Goal: Transaction & Acquisition: Purchase product/service

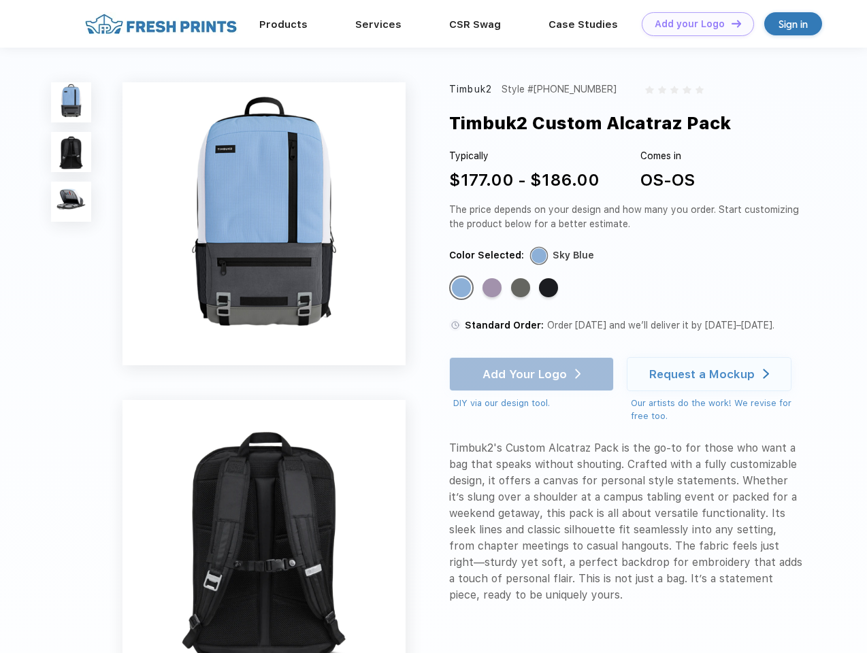
click at [692, 24] on link "Add your Logo Design Tool" at bounding box center [697, 24] width 112 height 24
click at [0, 0] on div "Design Tool" at bounding box center [0, 0] width 0 height 0
click at [730, 23] on link "Add your Logo Design Tool" at bounding box center [697, 24] width 112 height 24
click at [71, 102] on img at bounding box center [71, 102] width 40 height 40
click at [71, 152] on img at bounding box center [71, 152] width 40 height 40
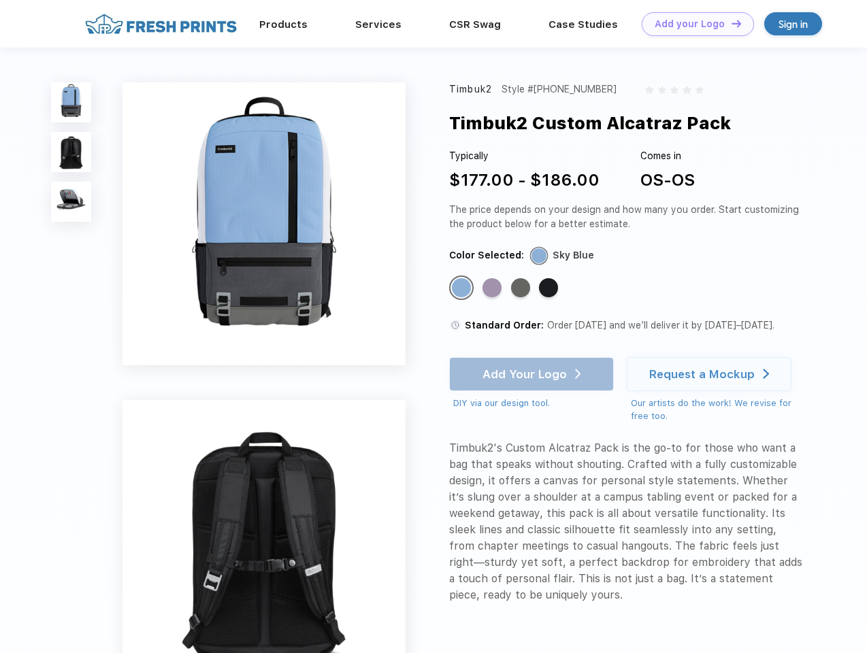
click at [71, 202] on img at bounding box center [71, 202] width 40 height 40
click at [463, 288] on div "Standard Color" at bounding box center [461, 287] width 19 height 19
click at [493, 288] on div "Standard Color" at bounding box center [491, 287] width 19 height 19
click at [522, 288] on div "Standard Color" at bounding box center [520, 287] width 19 height 19
click at [550, 288] on div "Standard Color" at bounding box center [548, 287] width 19 height 19
